Goal: Find specific page/section: Find specific page/section

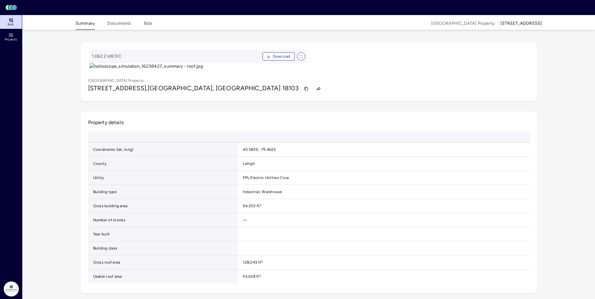
click at [13, 8] on rect at bounding box center [14, 7] width 5 height 5
click at [12, 9] on icon "Lumen Energy Logo" at bounding box center [11, 7] width 15 height 6
click at [11, 24] on span "Bids" at bounding box center [11, 25] width 6 height 4
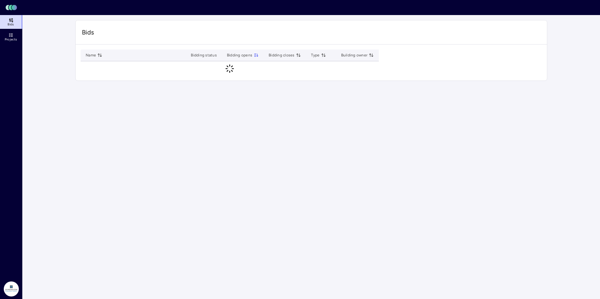
click at [10, 11] on header "Toggle Sidebar Lumen Energy Logo" at bounding box center [300, 7] width 600 height 15
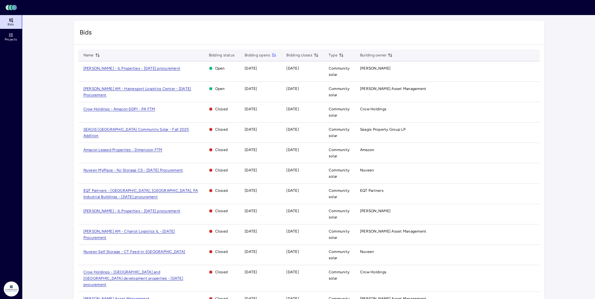
click at [132, 69] on span "[PERSON_NAME] - IL Properties - [DATE] procurement" at bounding box center [131, 68] width 97 height 4
